Goal: Find specific page/section: Find specific page/section

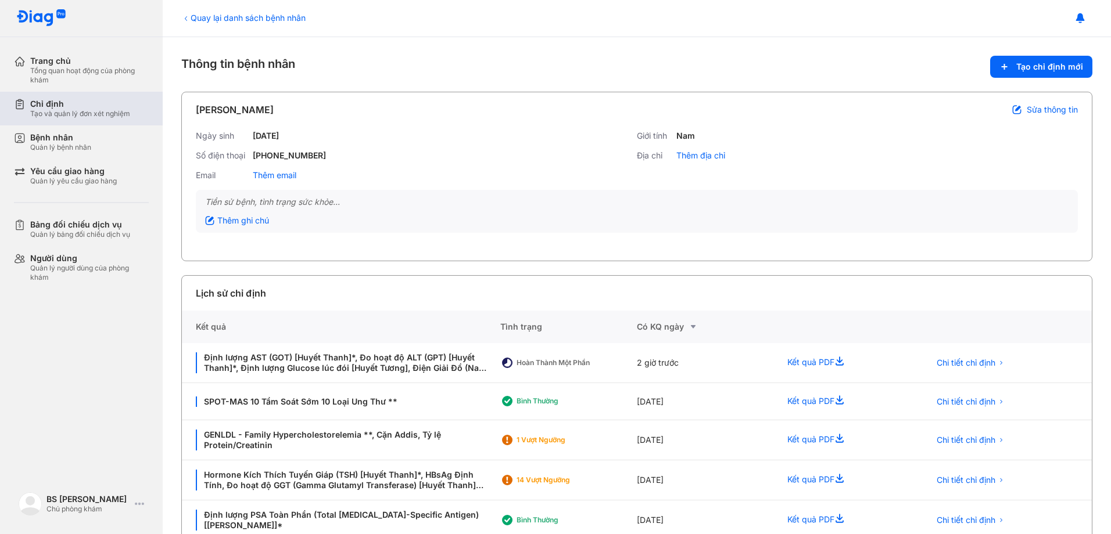
click at [68, 105] on div "Chỉ định" at bounding box center [80, 104] width 100 height 10
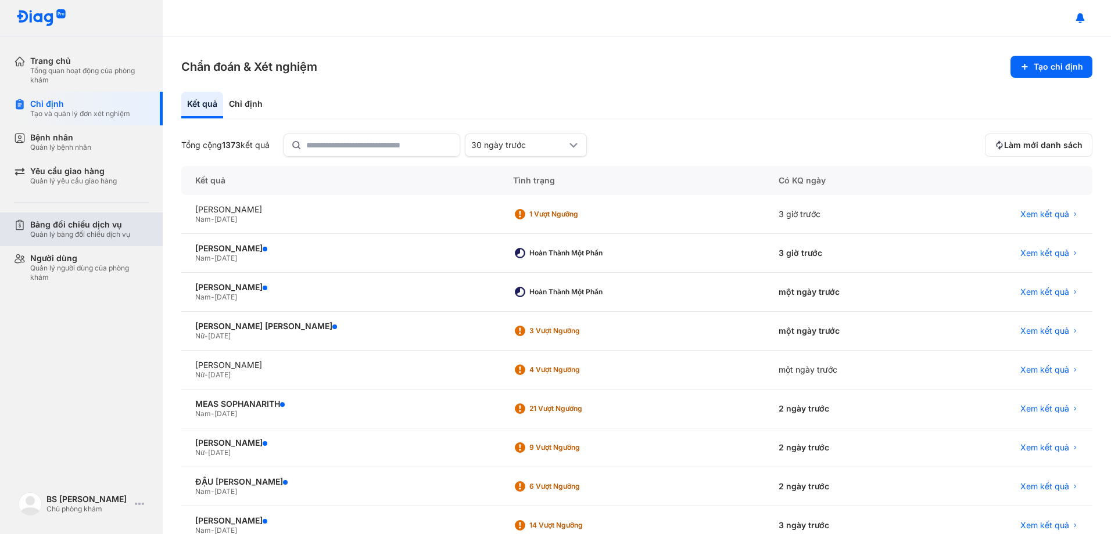
click at [85, 234] on div "Quản lý bảng đối chiếu dịch vụ" at bounding box center [80, 234] width 100 height 9
